Goal: Task Accomplishment & Management: Use online tool/utility

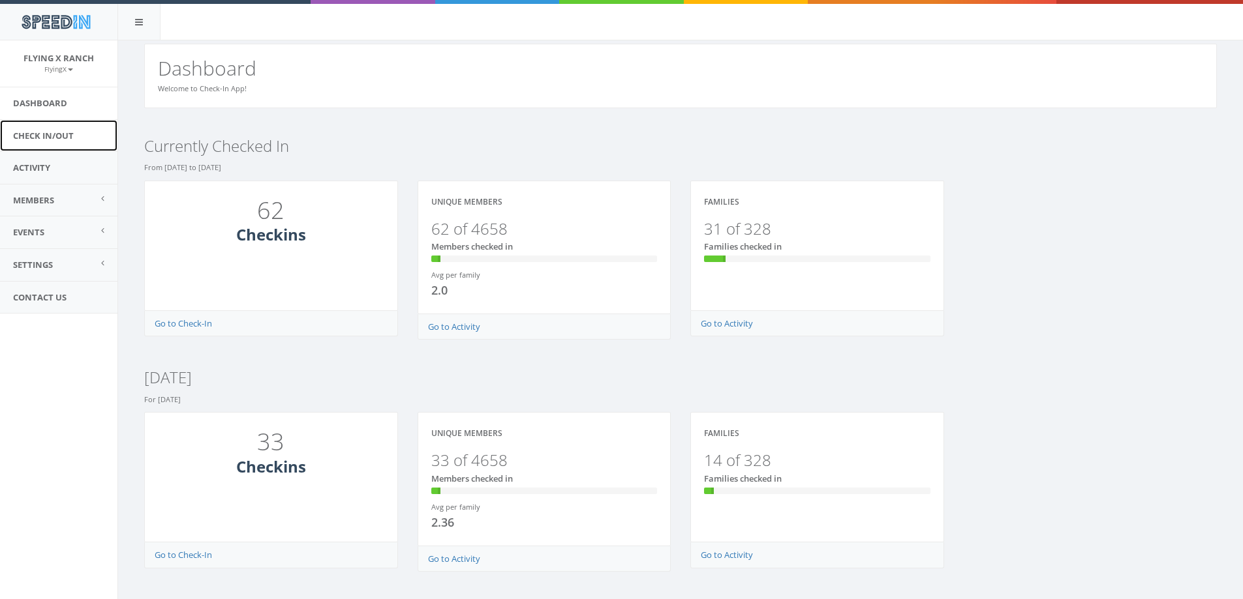
click at [63, 136] on link "Check In/Out" at bounding box center [58, 136] width 117 height 32
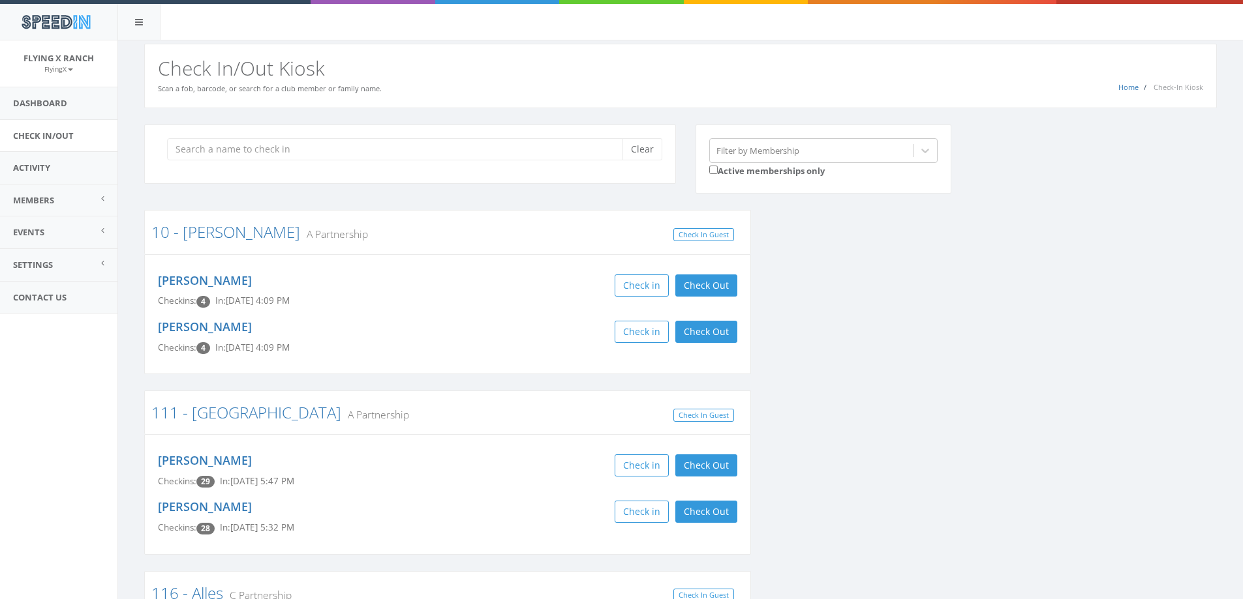
click at [444, 149] on input "search" at bounding box center [399, 149] width 465 height 22
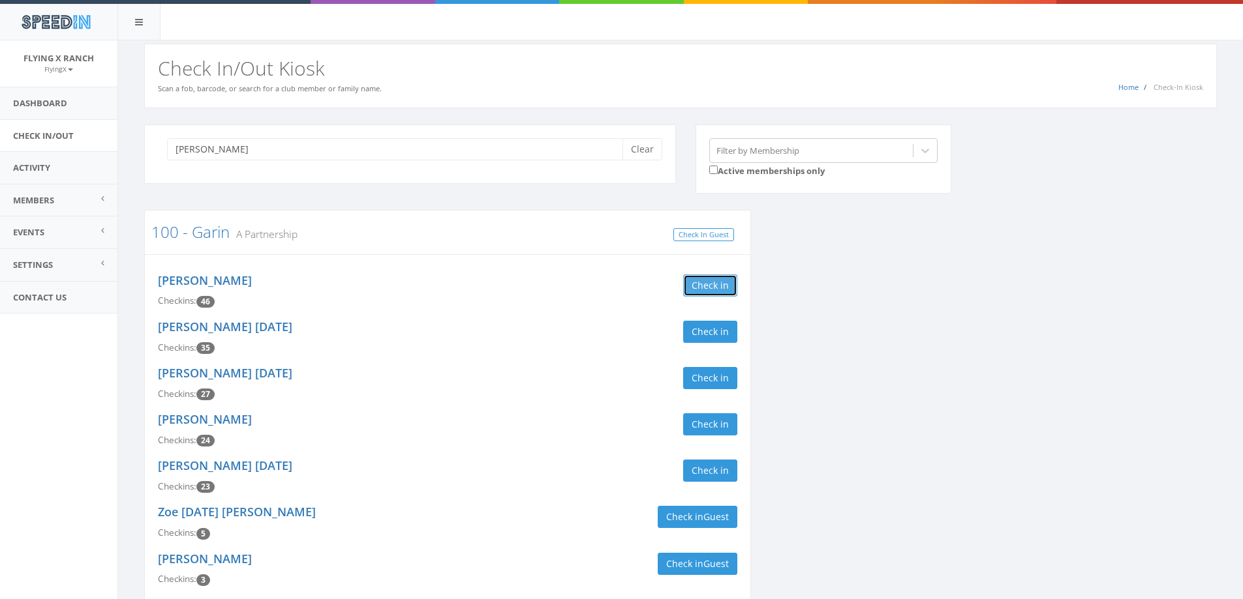
click at [708, 289] on button "Check in" at bounding box center [710, 286] width 54 height 22
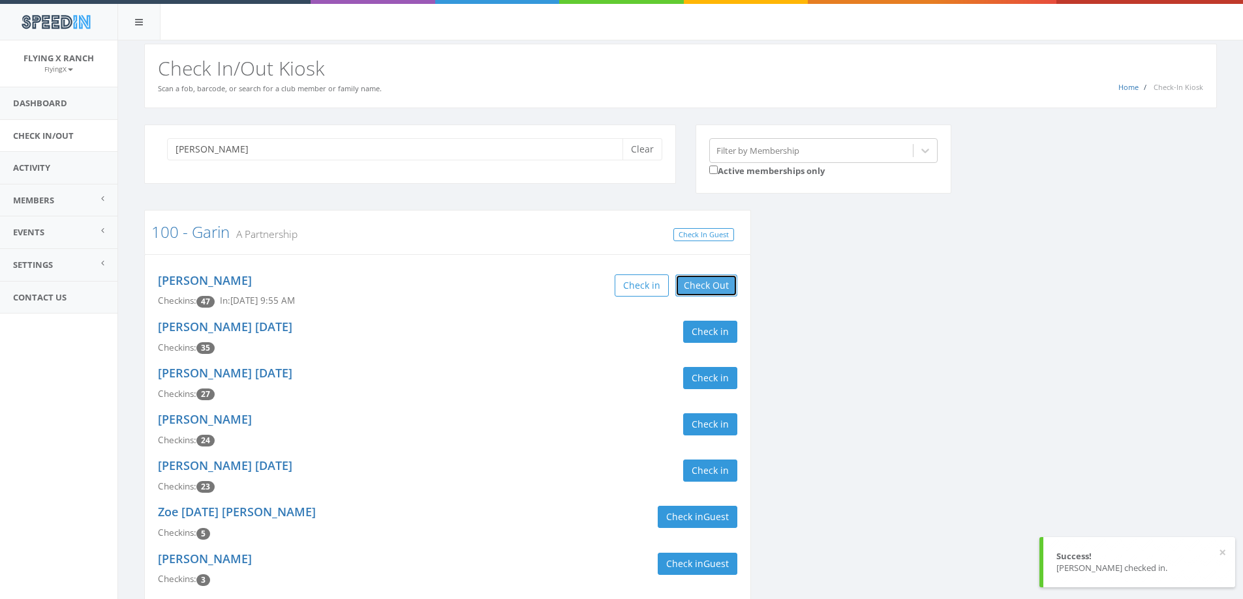
click at [705, 286] on button "Check Out" at bounding box center [706, 286] width 62 height 22
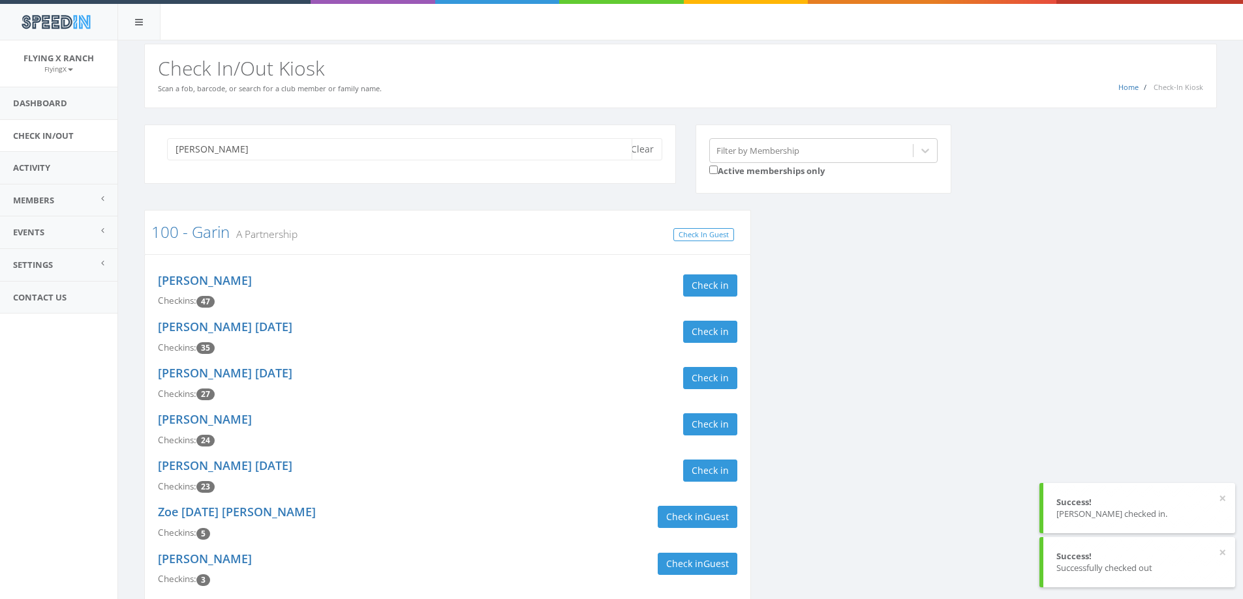
drag, startPoint x: 259, startPoint y: 144, endPoint x: 256, endPoint y: 155, distance: 11.6
click at [260, 142] on input "[PERSON_NAME]" at bounding box center [399, 149] width 465 height 22
drag, startPoint x: 232, startPoint y: 154, endPoint x: -38, endPoint y: 162, distance: 269.5
click at [0, 162] on html "SpeedIn SpeedIn Flying X Ranch FlyingX My Profile Logout Dashboard Check In/Out…" at bounding box center [621, 299] width 1243 height 599
type input "[PERSON_NAME]"
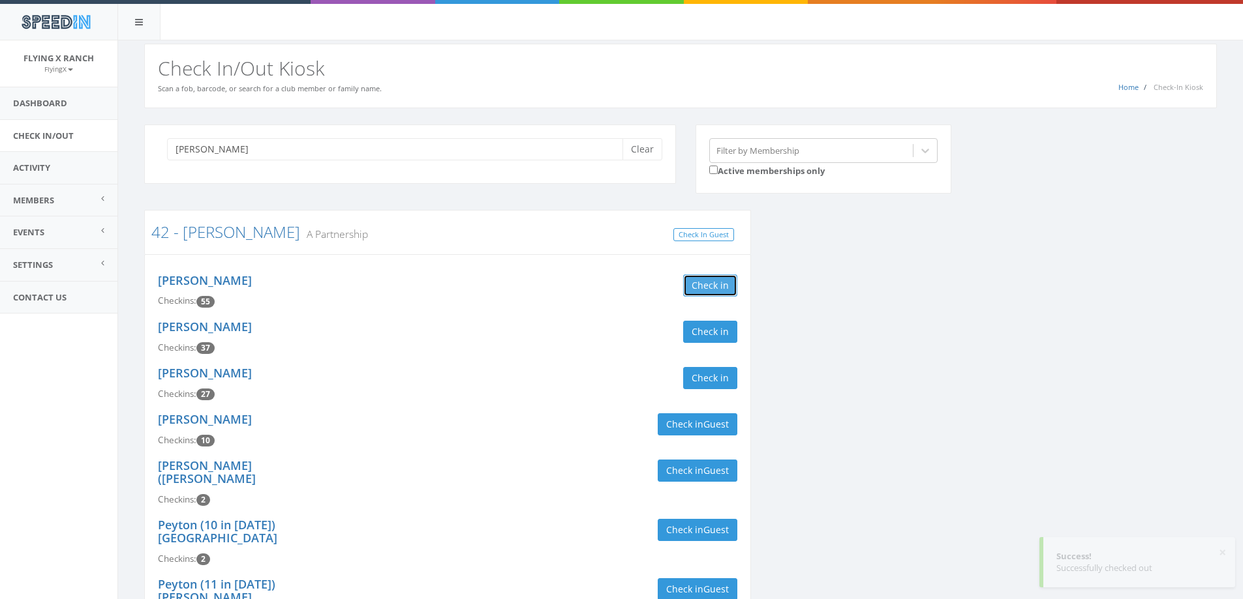
click at [693, 294] on button "Check in" at bounding box center [710, 286] width 54 height 22
click at [706, 336] on button "Check in" at bounding box center [710, 332] width 54 height 22
